Goal: Find specific page/section: Find specific page/section

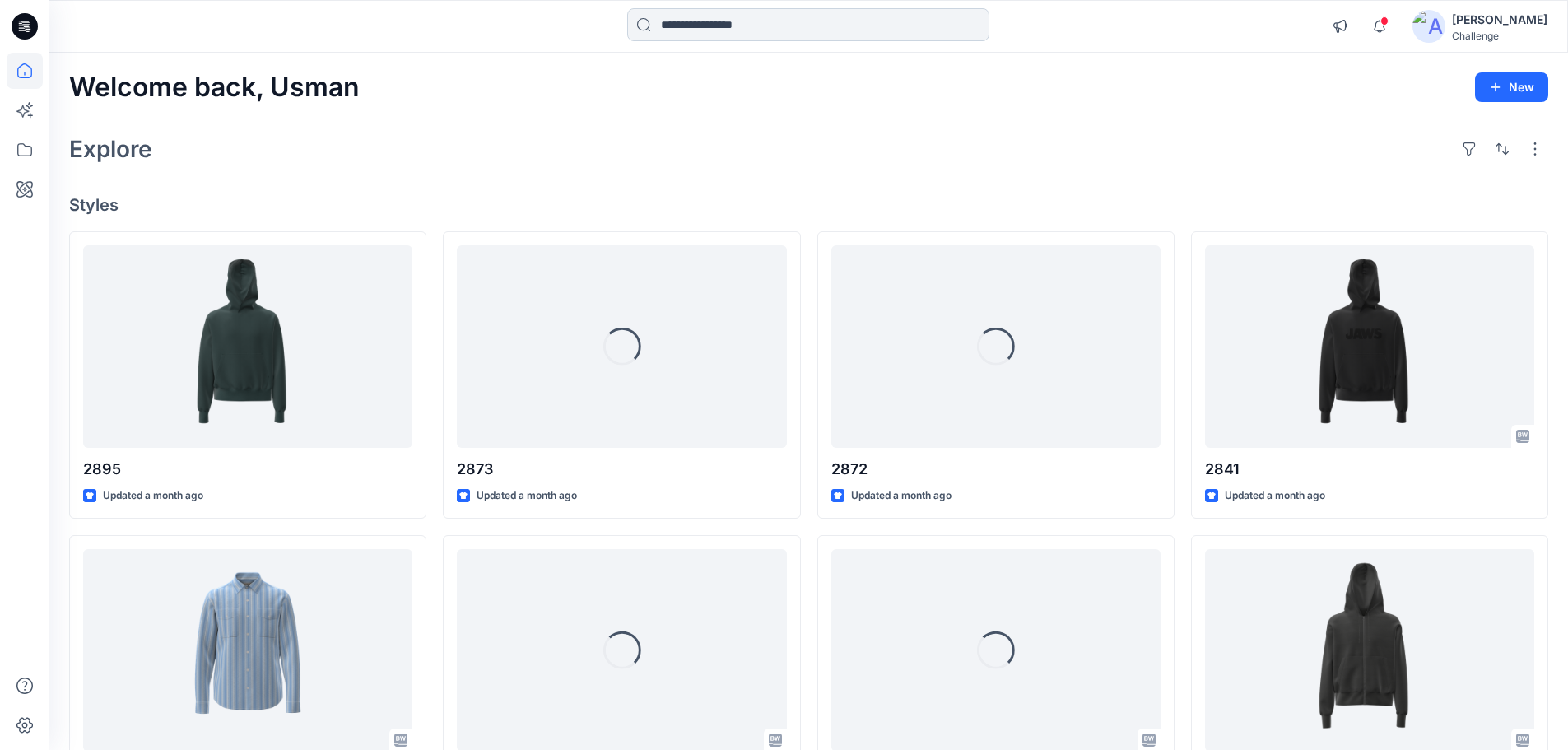
click at [741, 10] on input at bounding box center [808, 24] width 362 height 33
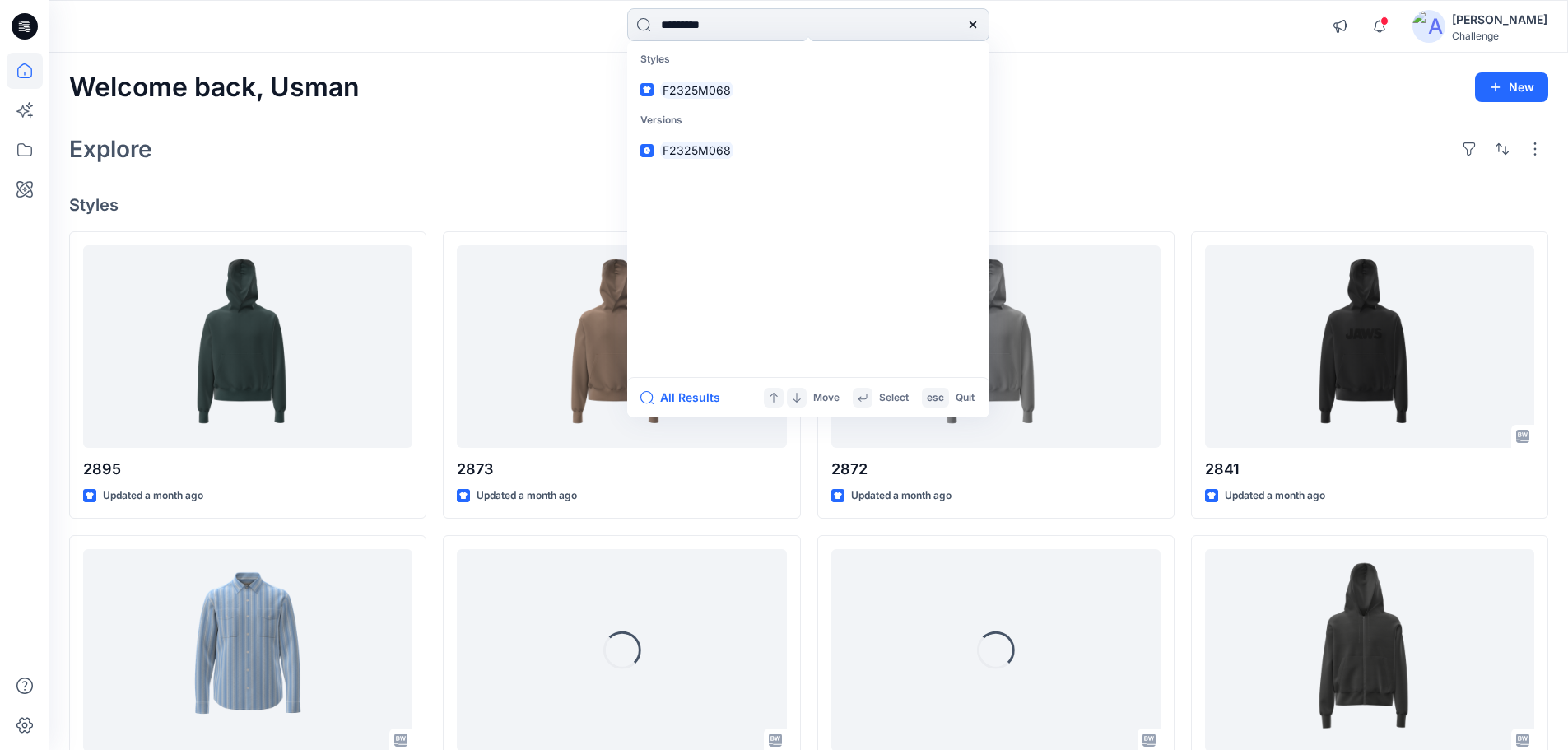
type input "*********"
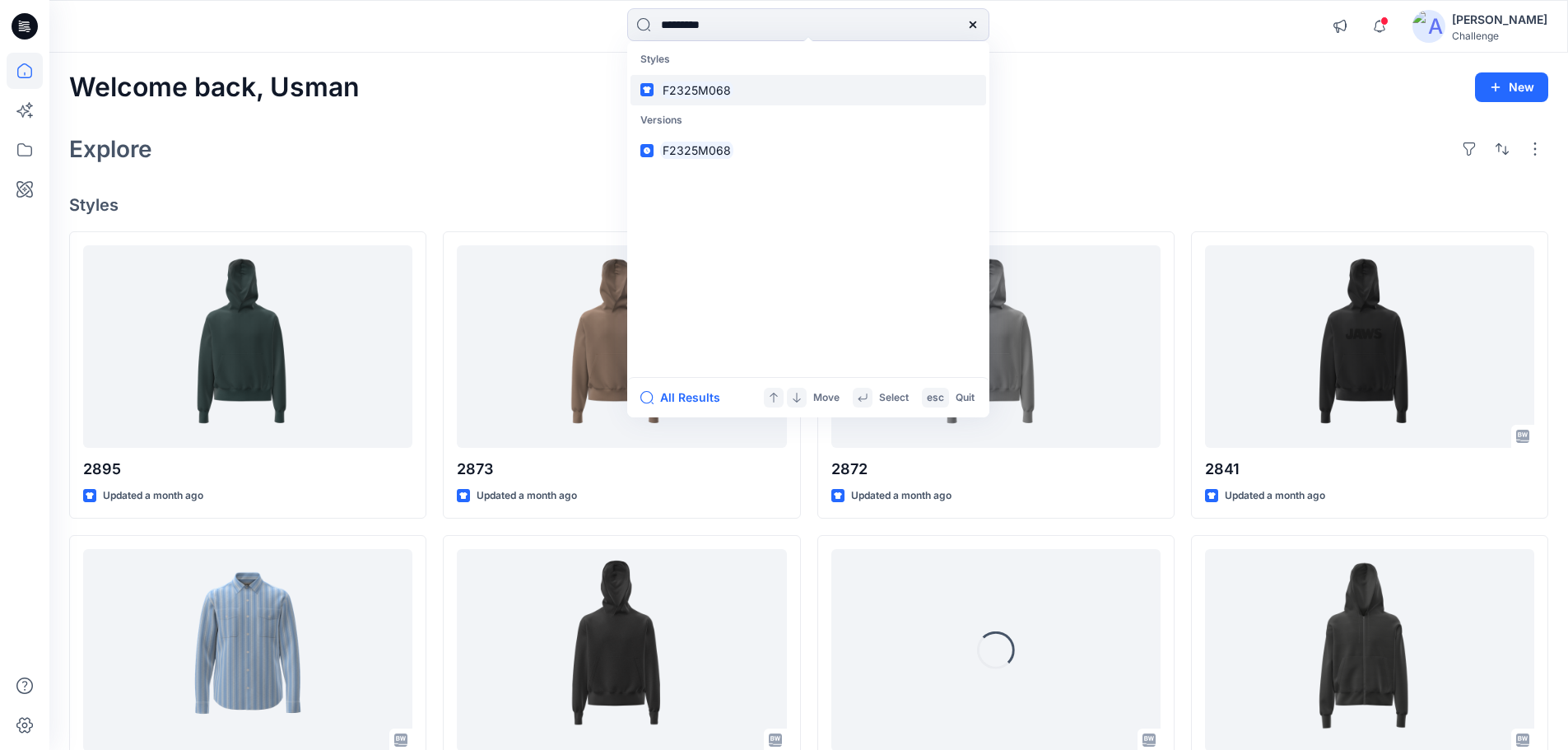
click at [733, 99] on link "F2325M068" at bounding box center [808, 90] width 356 height 30
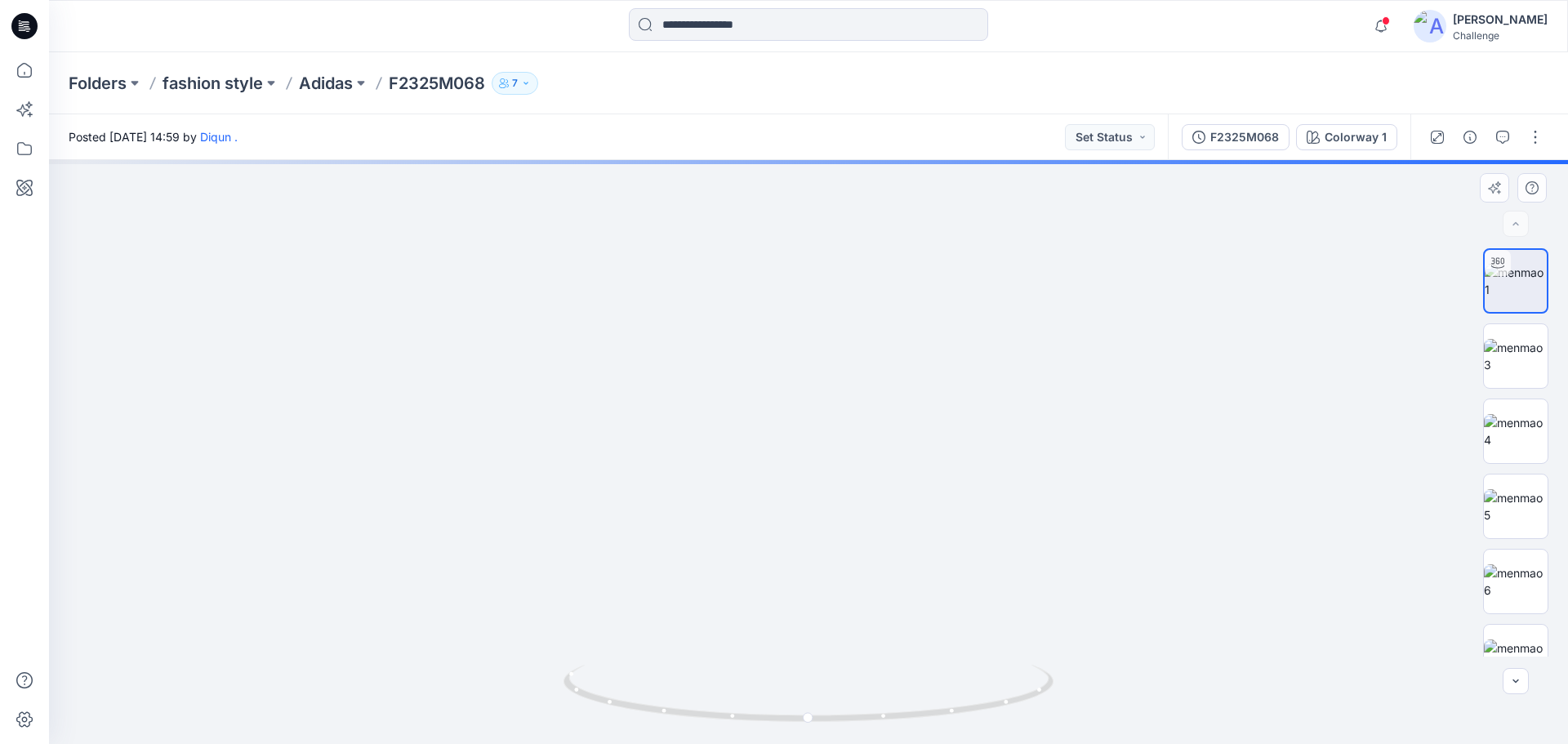
drag, startPoint x: 864, startPoint y: 306, endPoint x: 841, endPoint y: 483, distance: 178.5
click at [841, 483] on img at bounding box center [808, 334] width 1407 height 820
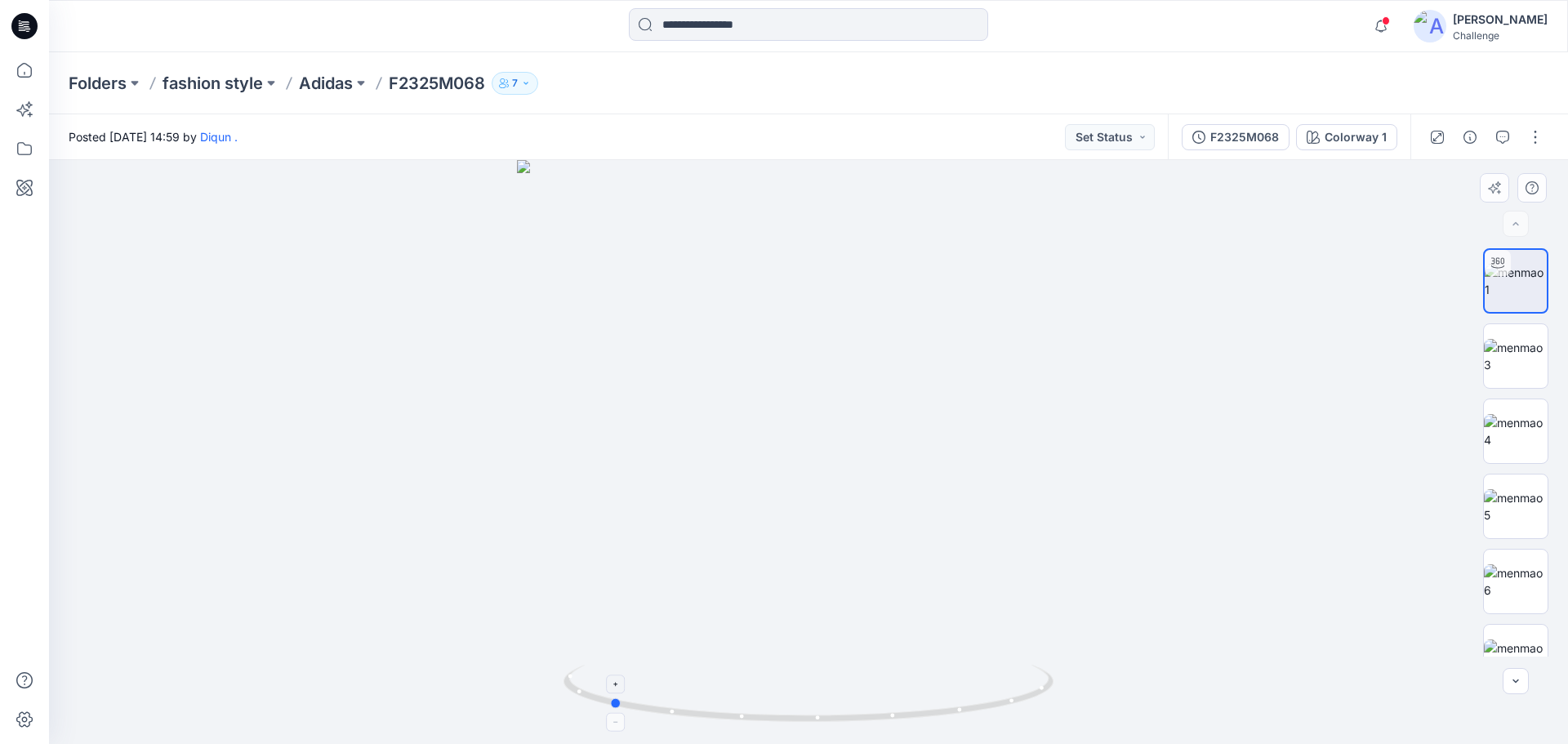
drag, startPoint x: 781, startPoint y: 721, endPoint x: 614, endPoint y: 679, distance: 172.2
click at [614, 679] on icon at bounding box center [810, 695] width 494 height 62
drag, startPoint x: 778, startPoint y: 354, endPoint x: 774, endPoint y: 522, distance: 168.0
click at [774, 522] on img at bounding box center [804, 381] width 1592 height 726
